Goal: Transaction & Acquisition: Purchase product/service

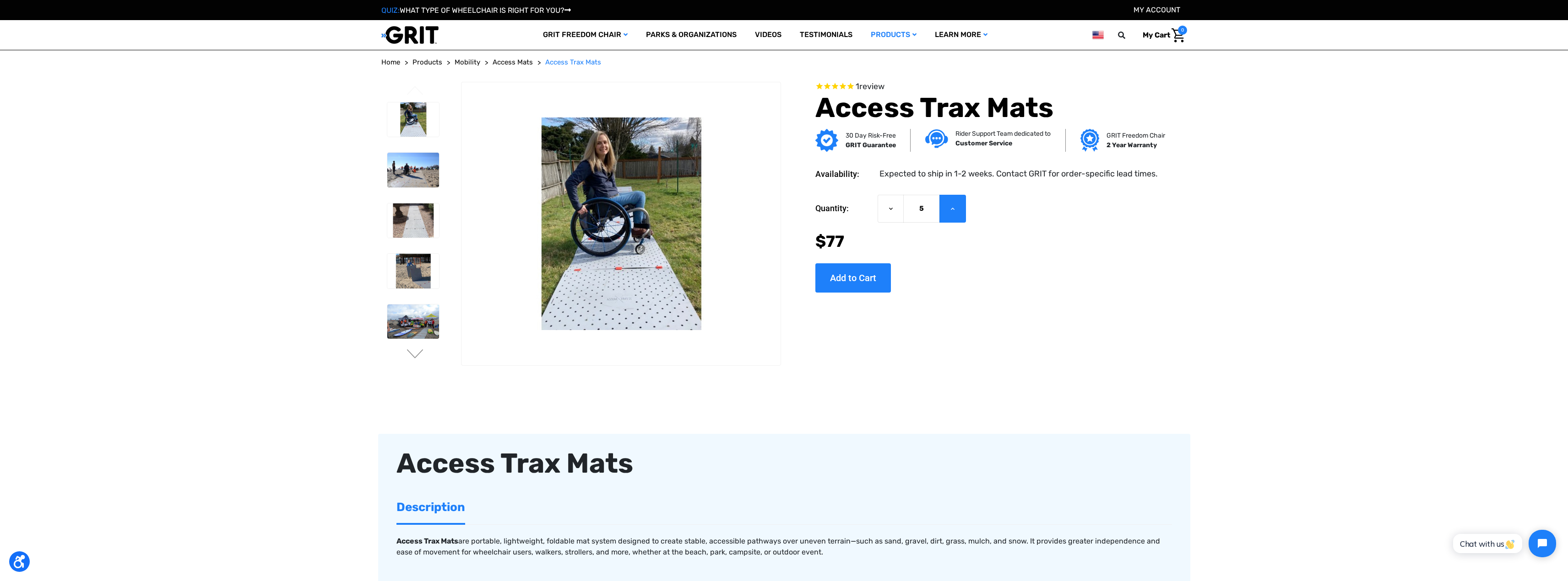
click at [954, 207] on icon at bounding box center [953, 209] width 8 height 8
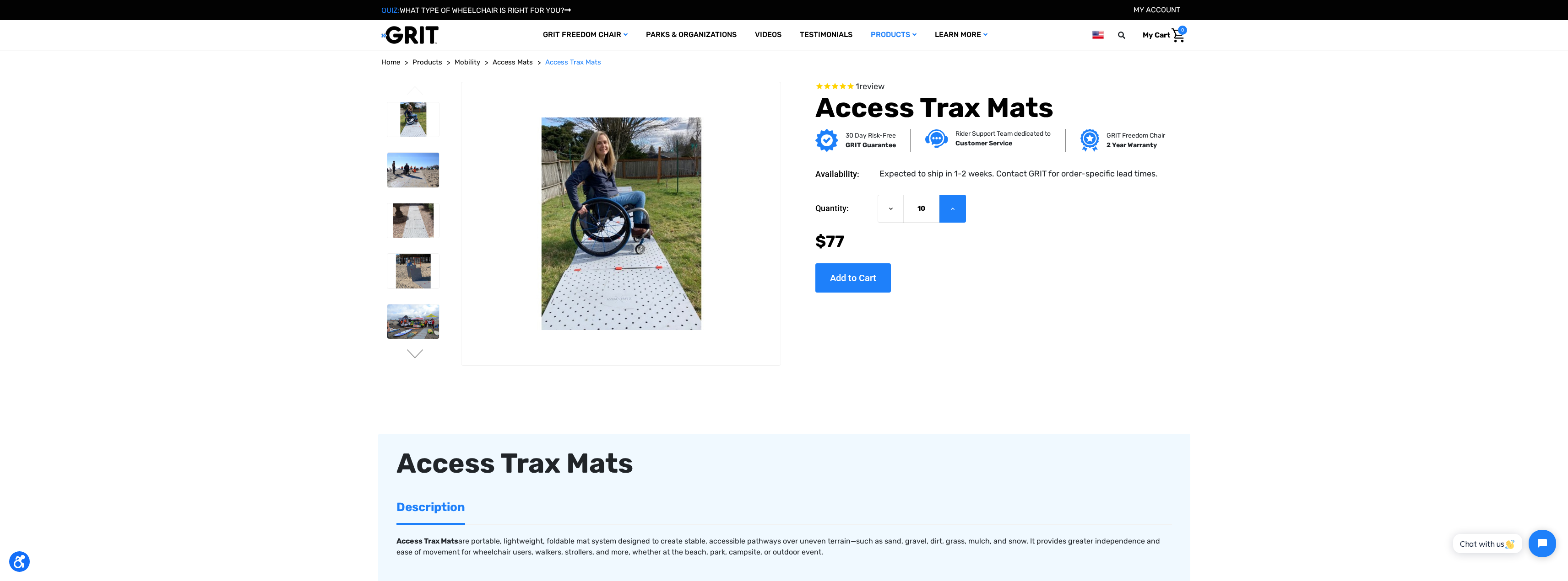
click at [954, 207] on icon at bounding box center [953, 209] width 8 height 8
type input "12"
click at [398, 171] on img at bounding box center [413, 170] width 51 height 35
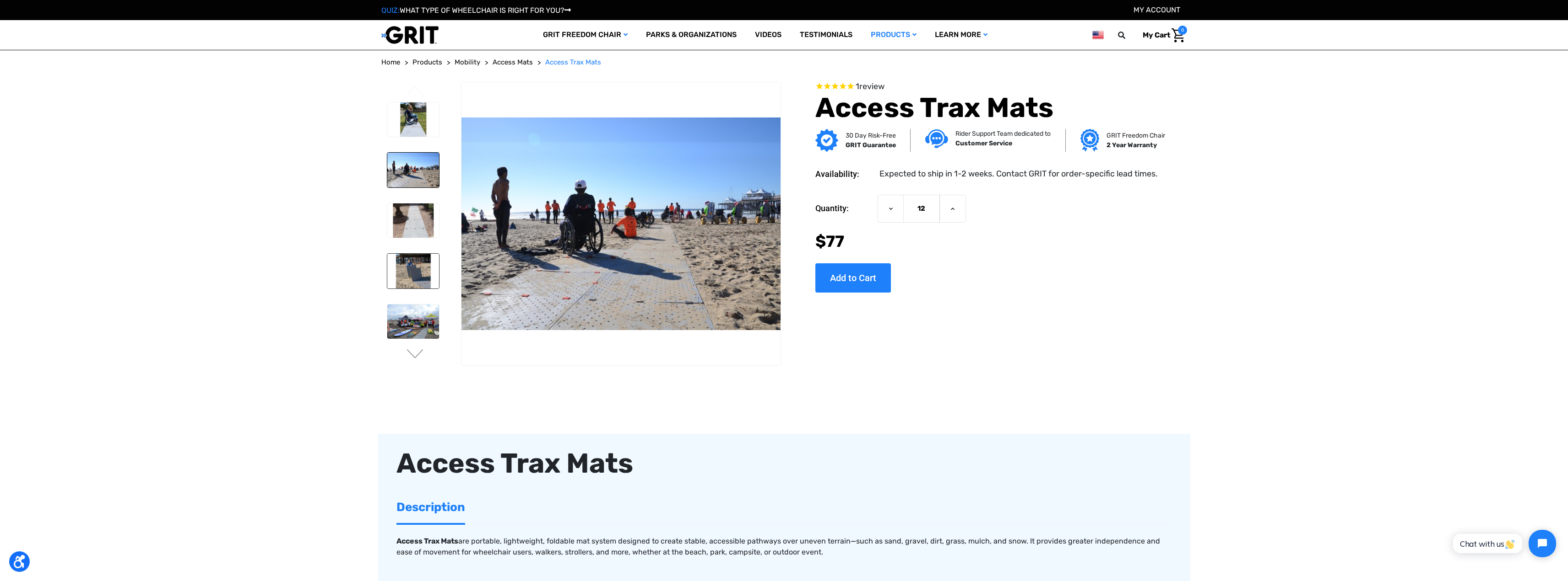
click at [413, 269] on img at bounding box center [413, 271] width 51 height 35
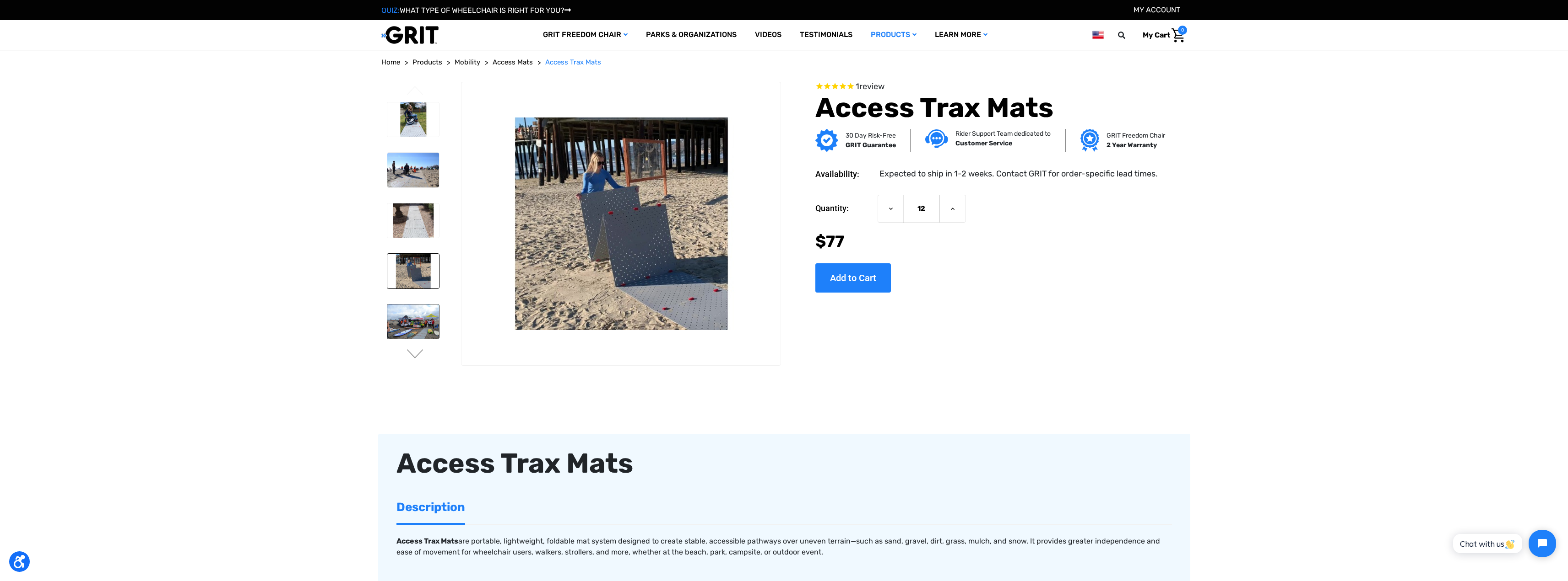
click at [401, 324] on img at bounding box center [413, 322] width 51 height 35
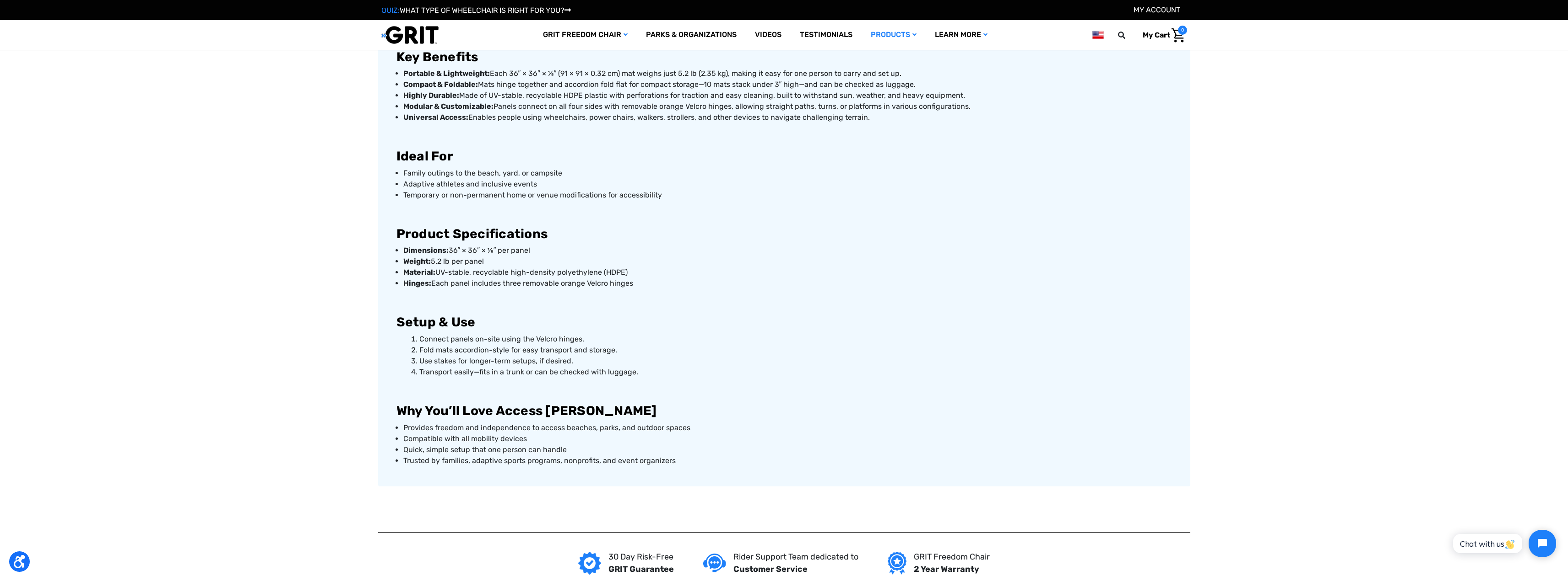
scroll to position [595, 0]
